Goal: Information Seeking & Learning: Learn about a topic

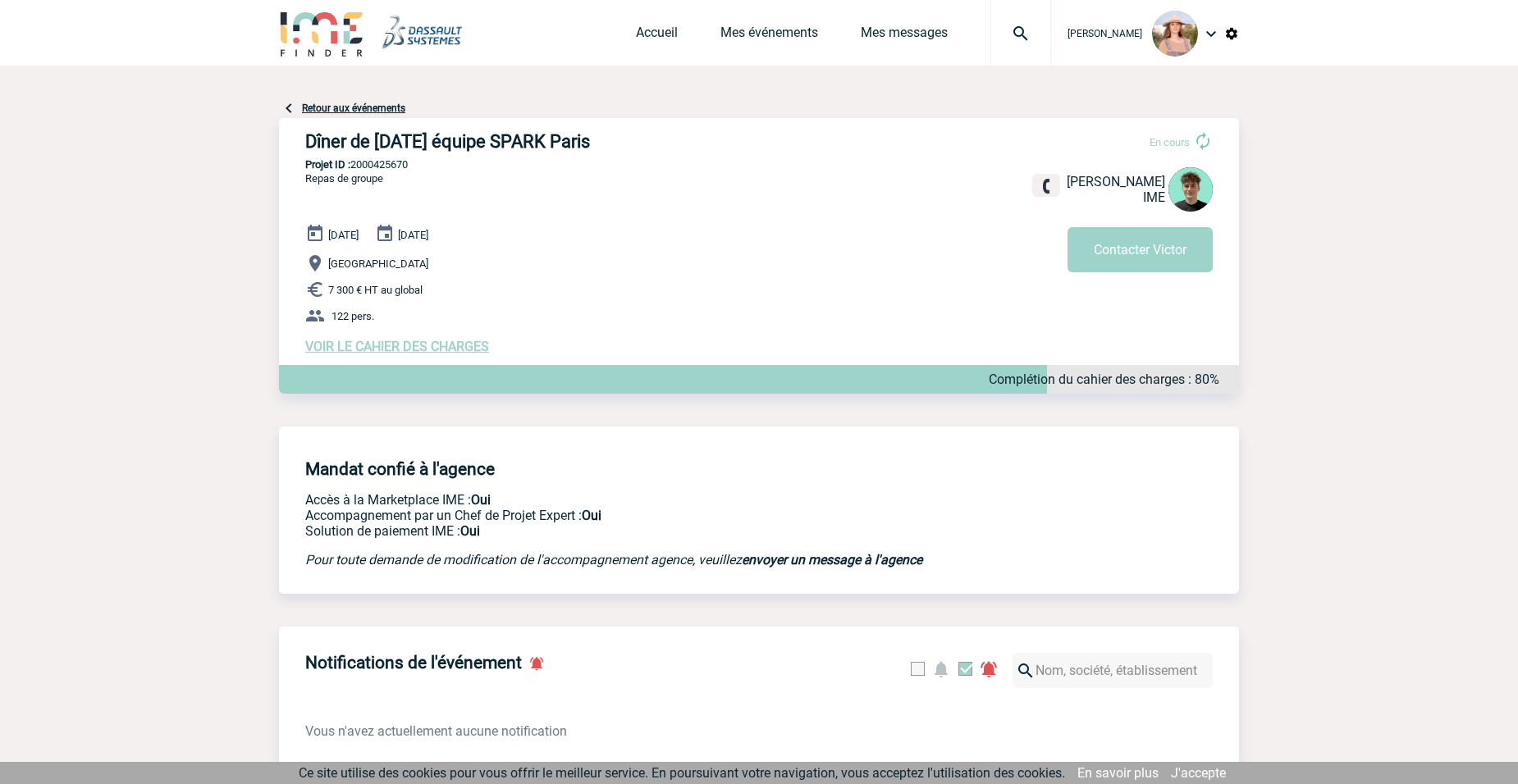
click at [312, 105] on link "Retour aux événements" at bounding box center [354, 108] width 103 height 12
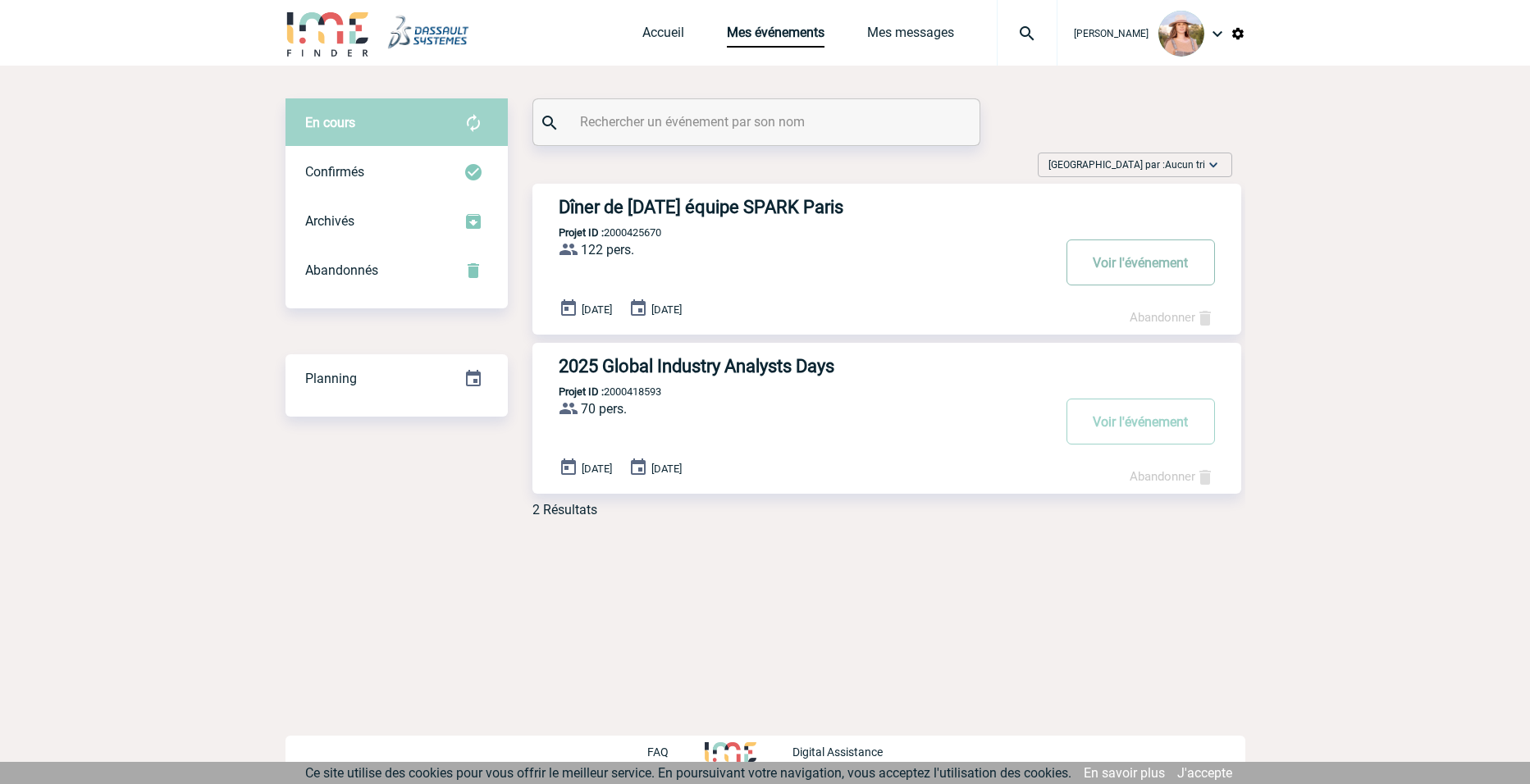
click at [1095, 261] on button "Voir l'événement" at bounding box center [1140, 262] width 148 height 46
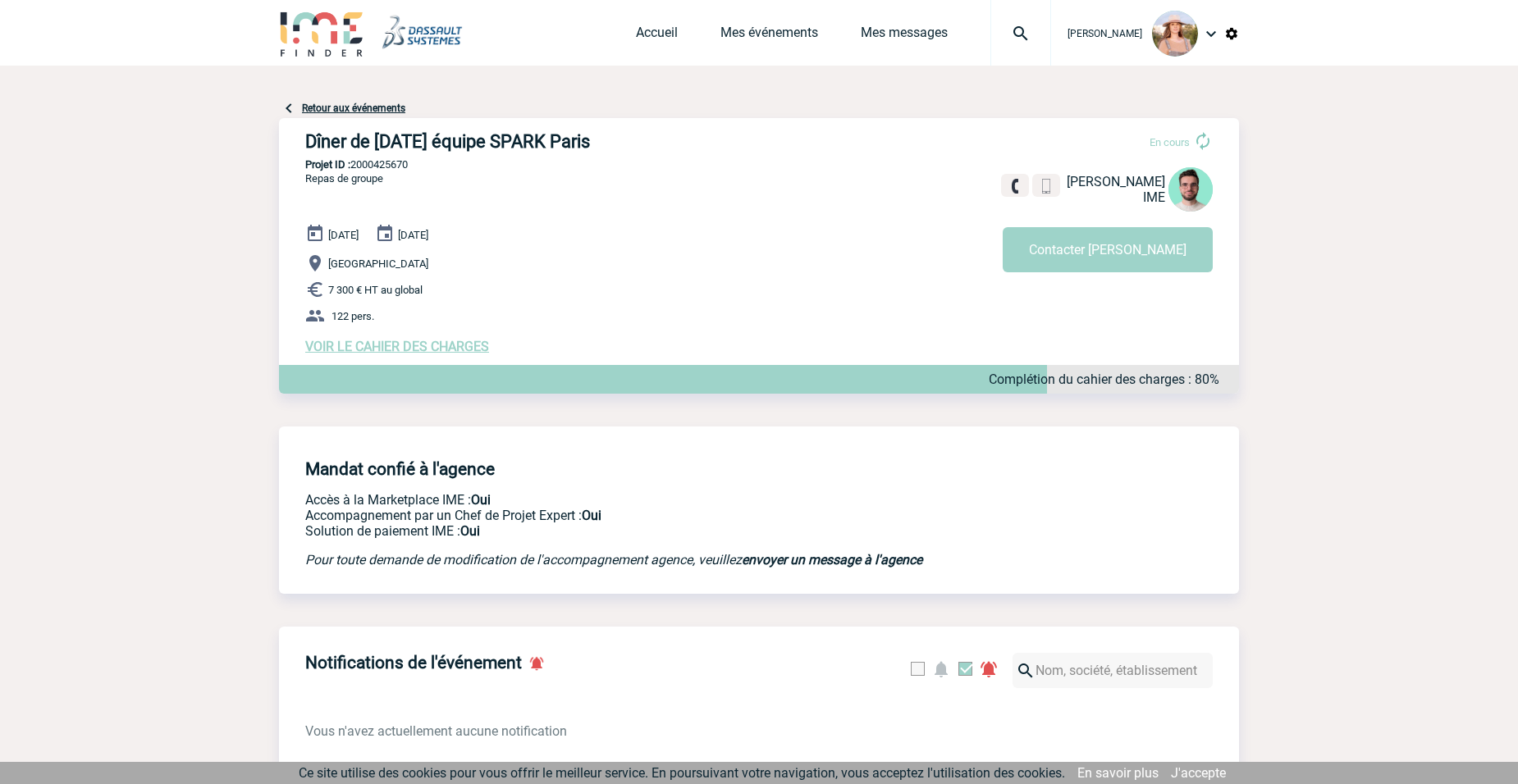
drag, startPoint x: 360, startPoint y: 297, endPoint x: 474, endPoint y: 296, distance: 114.0
click at [474, 296] on p "7 300 € HT au global" at bounding box center [772, 289] width 934 height 20
drag, startPoint x: 474, startPoint y: 296, endPoint x: 528, endPoint y: 306, distance: 54.9
click at [528, 306] on div "08 Décembre 2025 09 Décembre 2025 Paris 7 300 € HT au global 122 pers. VOIR LE …" at bounding box center [772, 289] width 934 height 130
